Goal: Browse casually: Explore the website without a specific task or goal

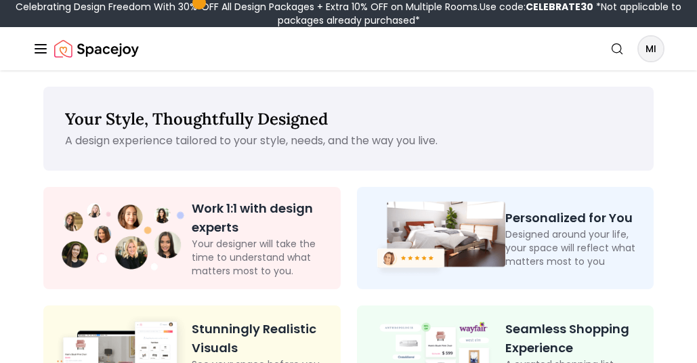
click at [83, 47] on img "Spacejoy" at bounding box center [96, 48] width 85 height 27
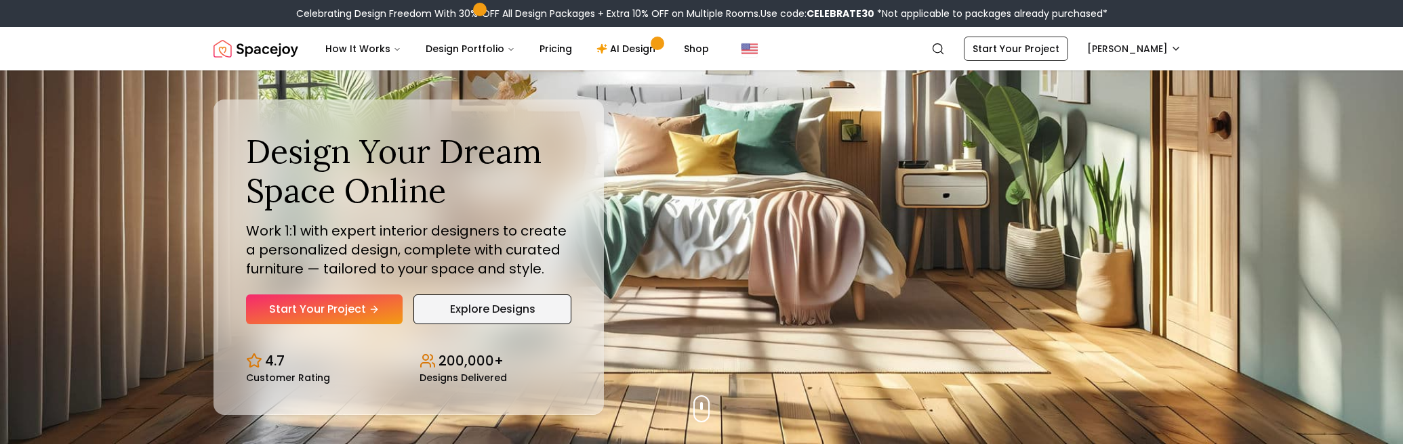
click at [555, 304] on link "Explore Designs" at bounding box center [492, 310] width 158 height 30
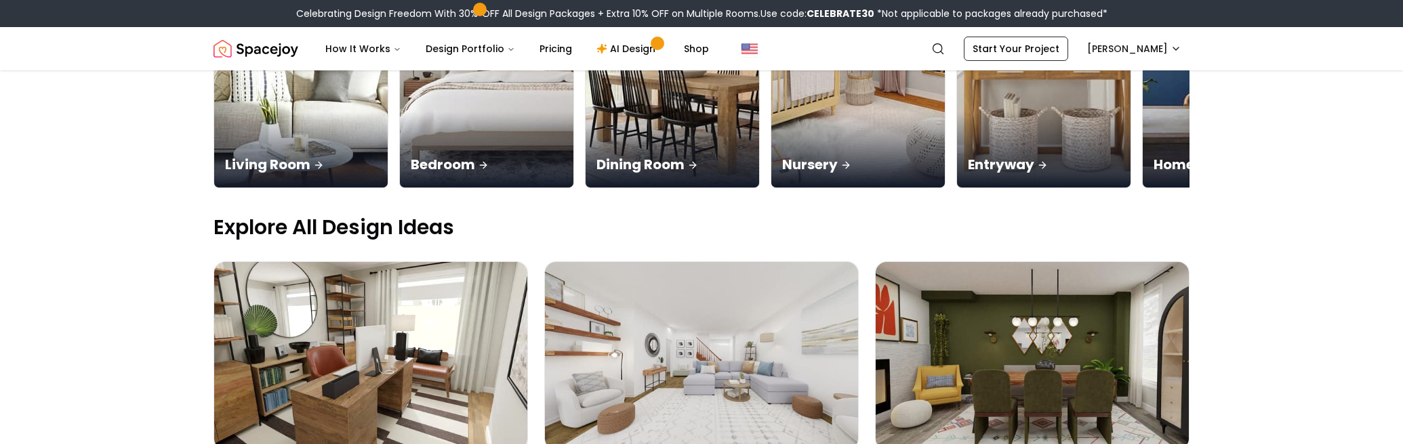
scroll to position [409, 0]
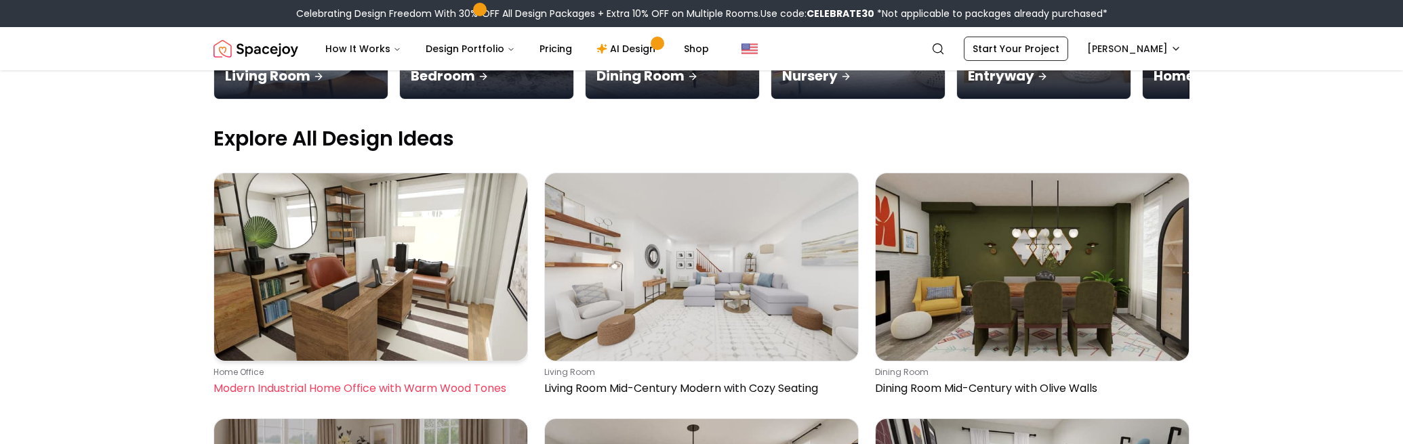
click at [366, 258] on img at bounding box center [370, 267] width 313 height 188
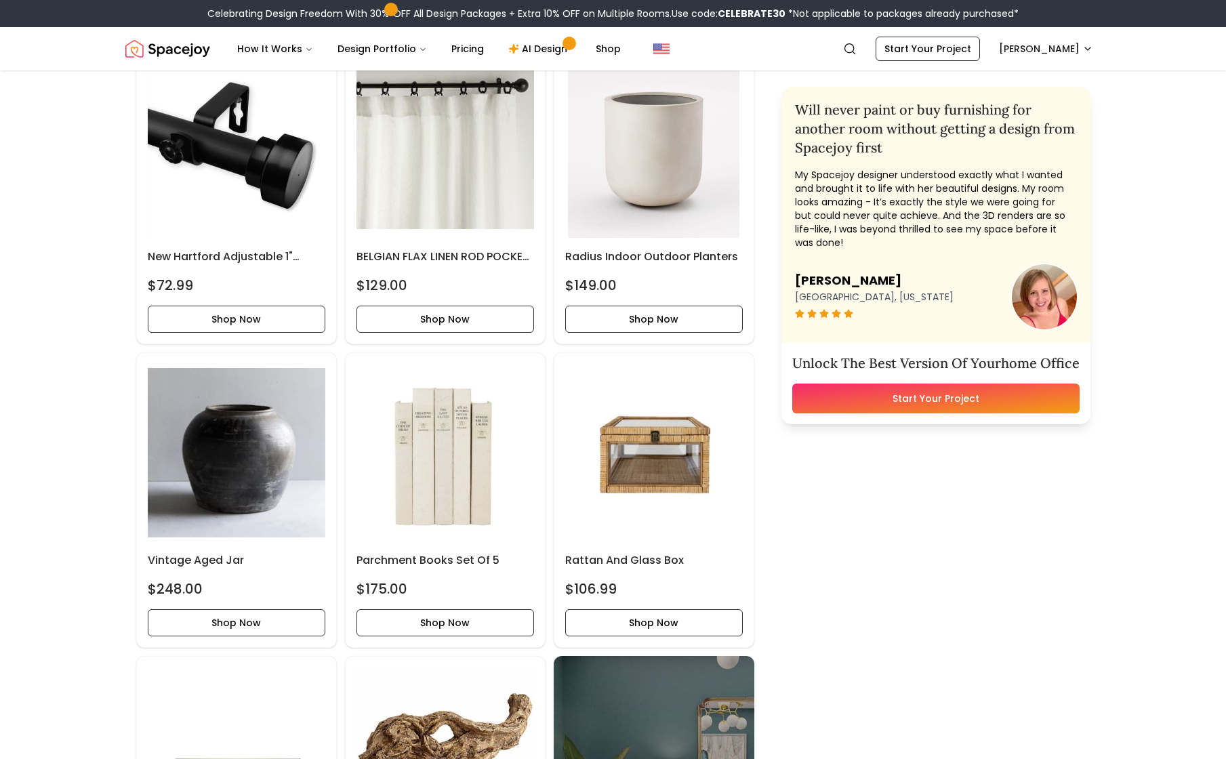
scroll to position [573, 0]
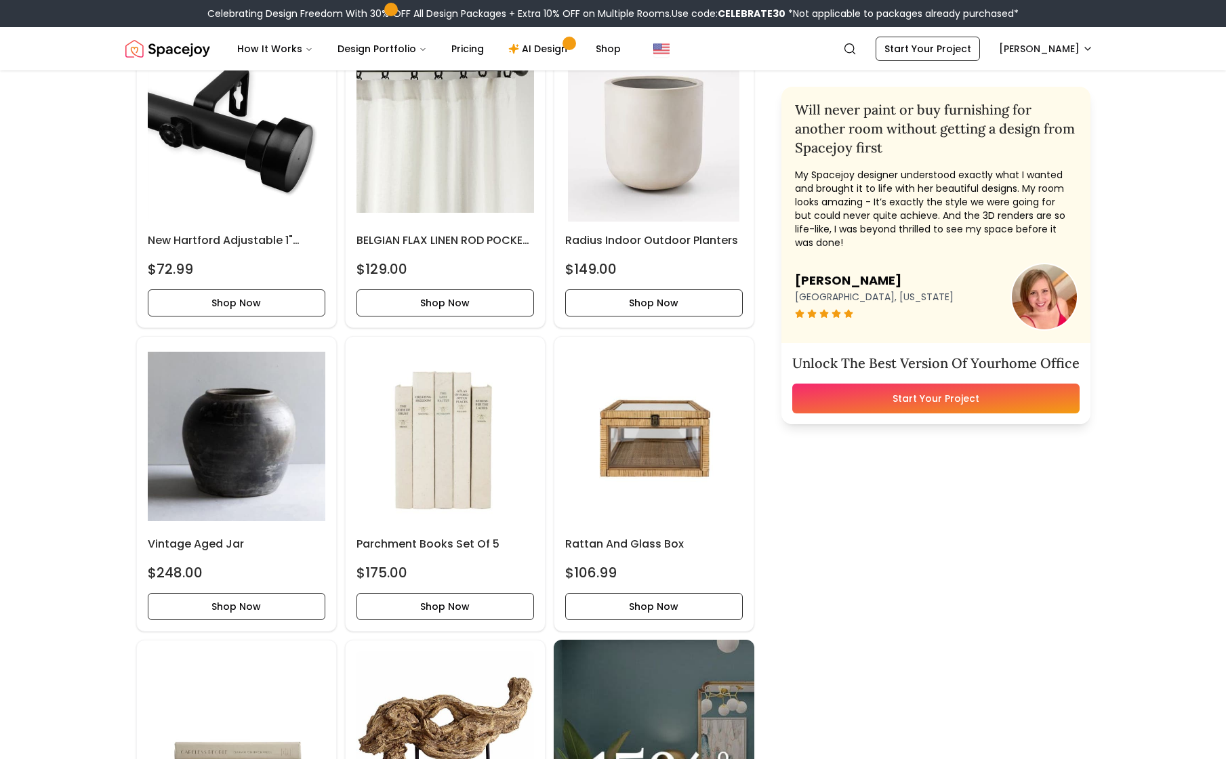
drag, startPoint x: 1123, startPoint y: 594, endPoint x: 778, endPoint y: 572, distance: 345.5
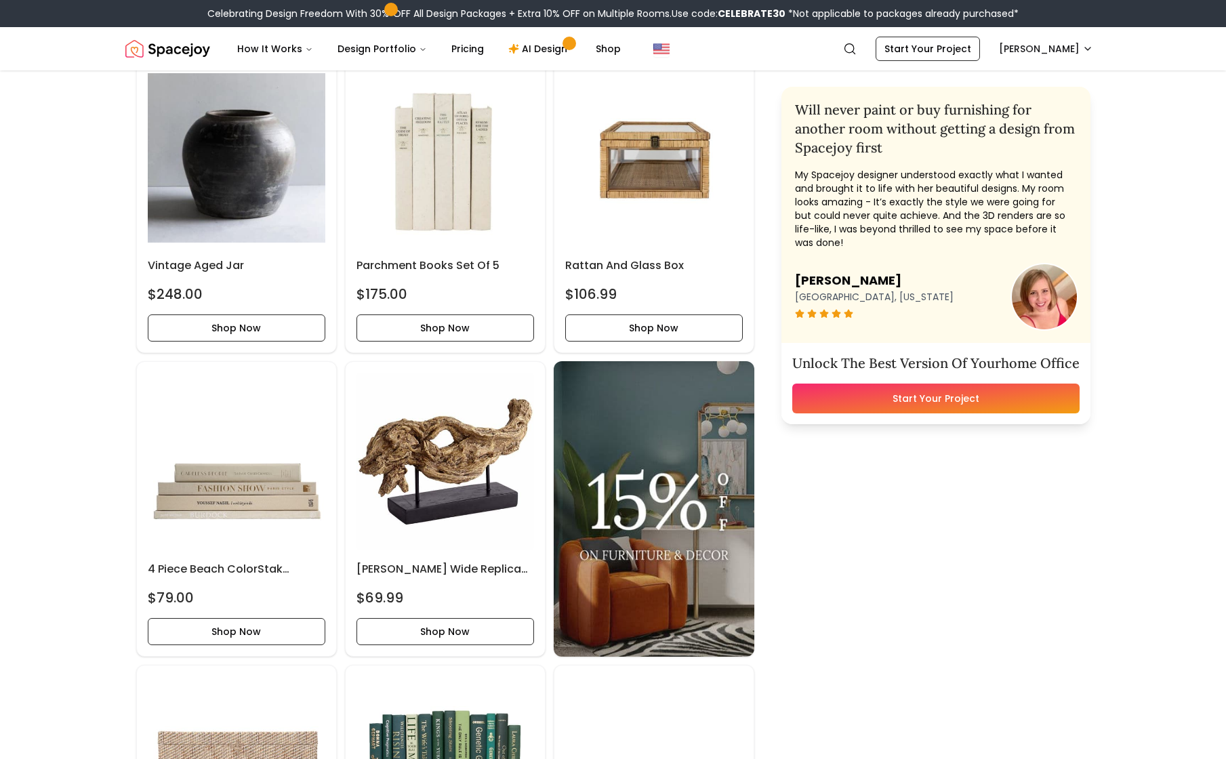
scroll to position [0, 0]
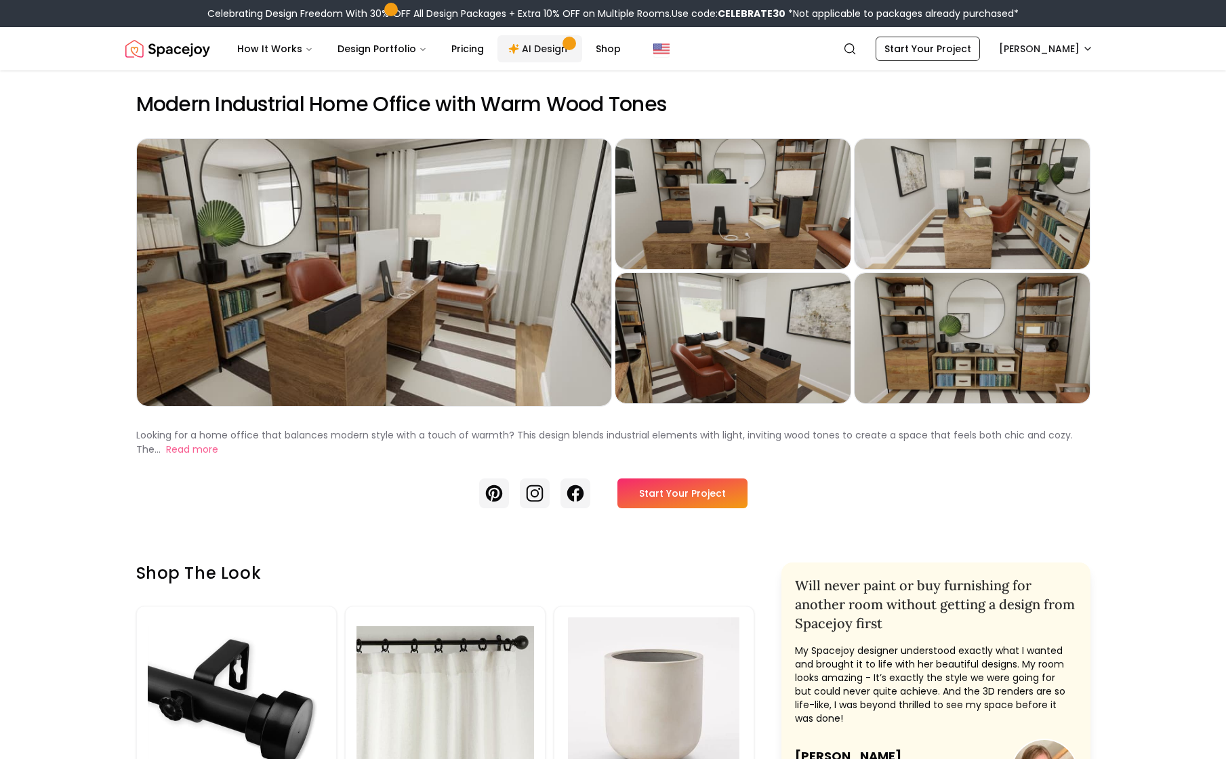
click at [539, 50] on link "AI Design" at bounding box center [539, 48] width 85 height 27
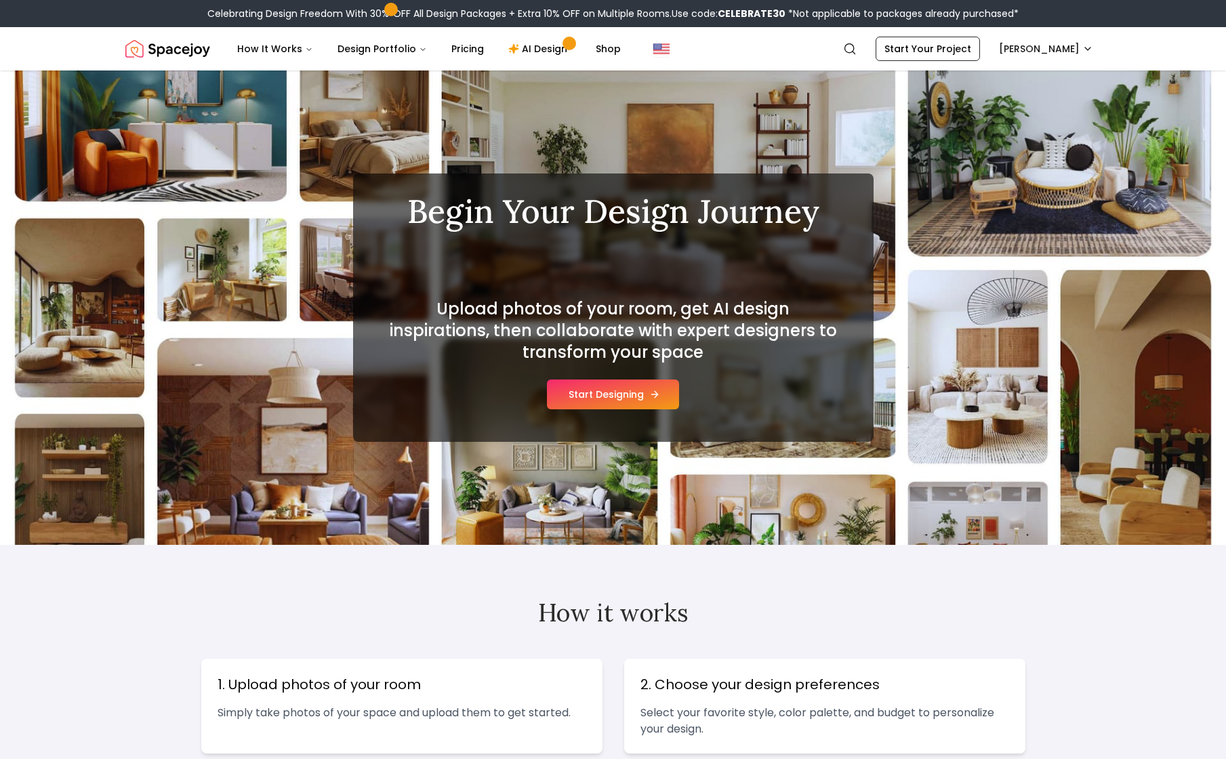
click at [580, 386] on button "Start Designing" at bounding box center [613, 394] width 132 height 30
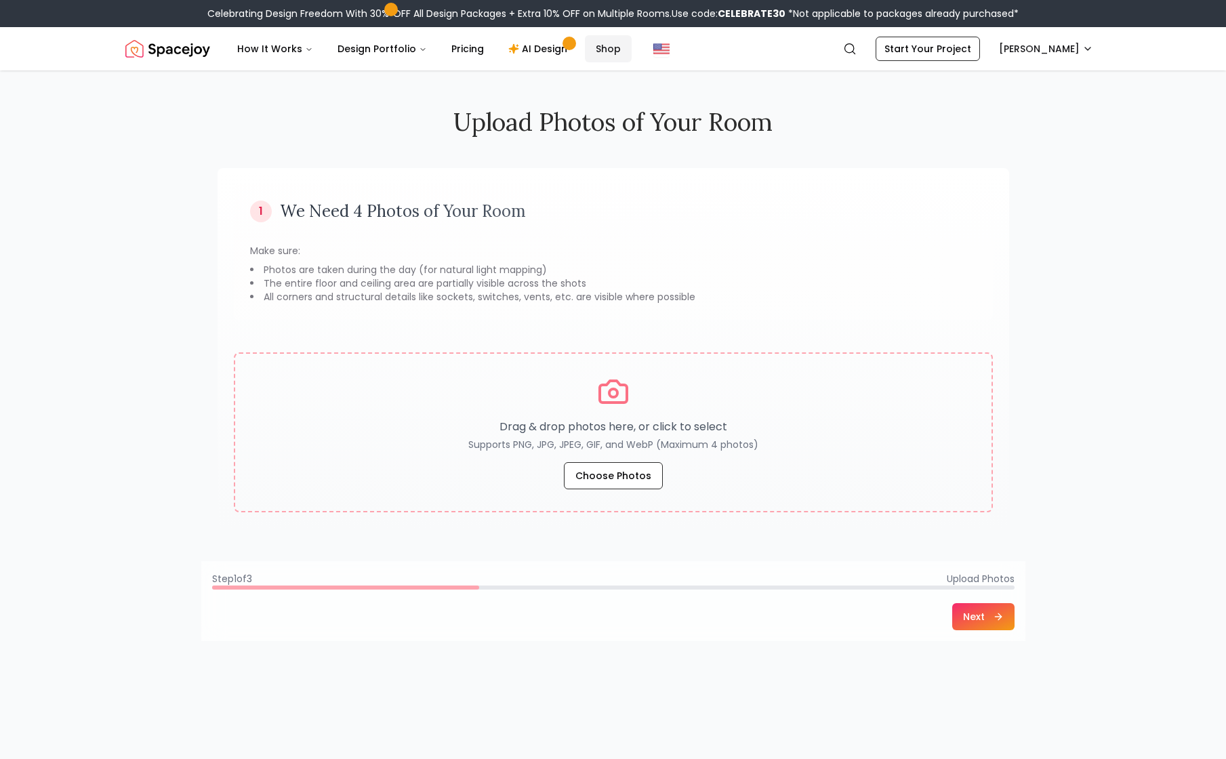
click at [602, 53] on link "Shop" at bounding box center [608, 48] width 47 height 27
